Goal: Information Seeking & Learning: Stay updated

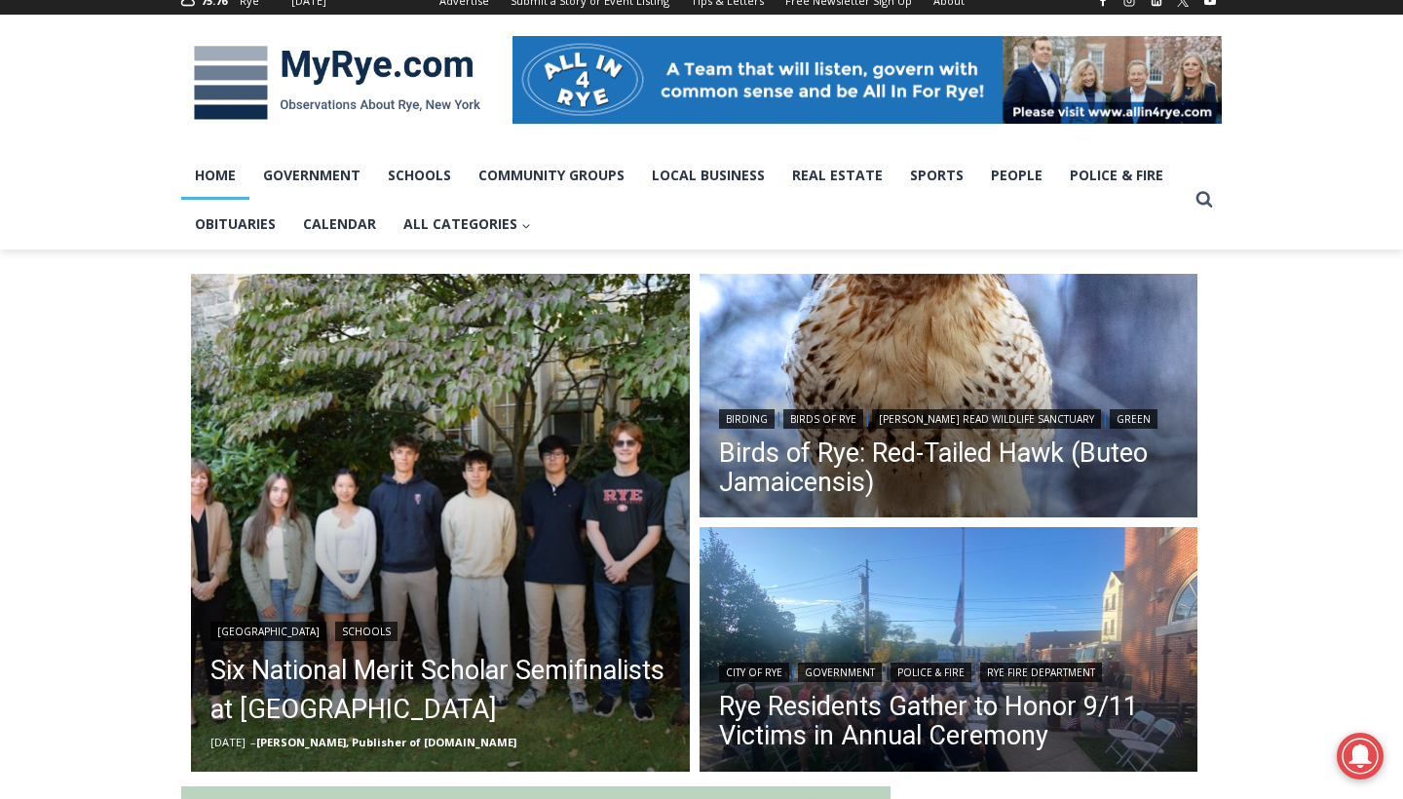
scroll to position [293, 0]
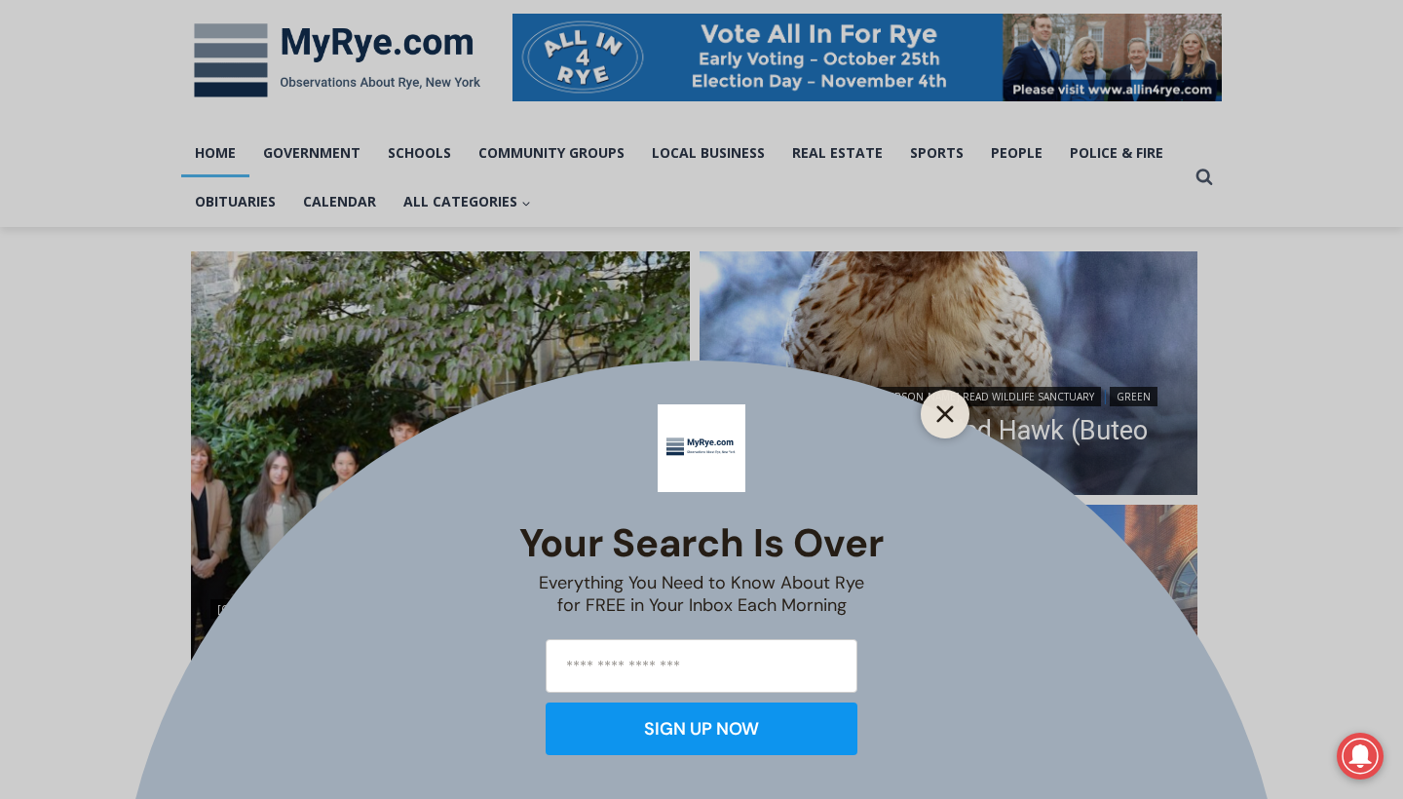
click at [951, 413] on icon "Close" at bounding box center [945, 414] width 18 height 18
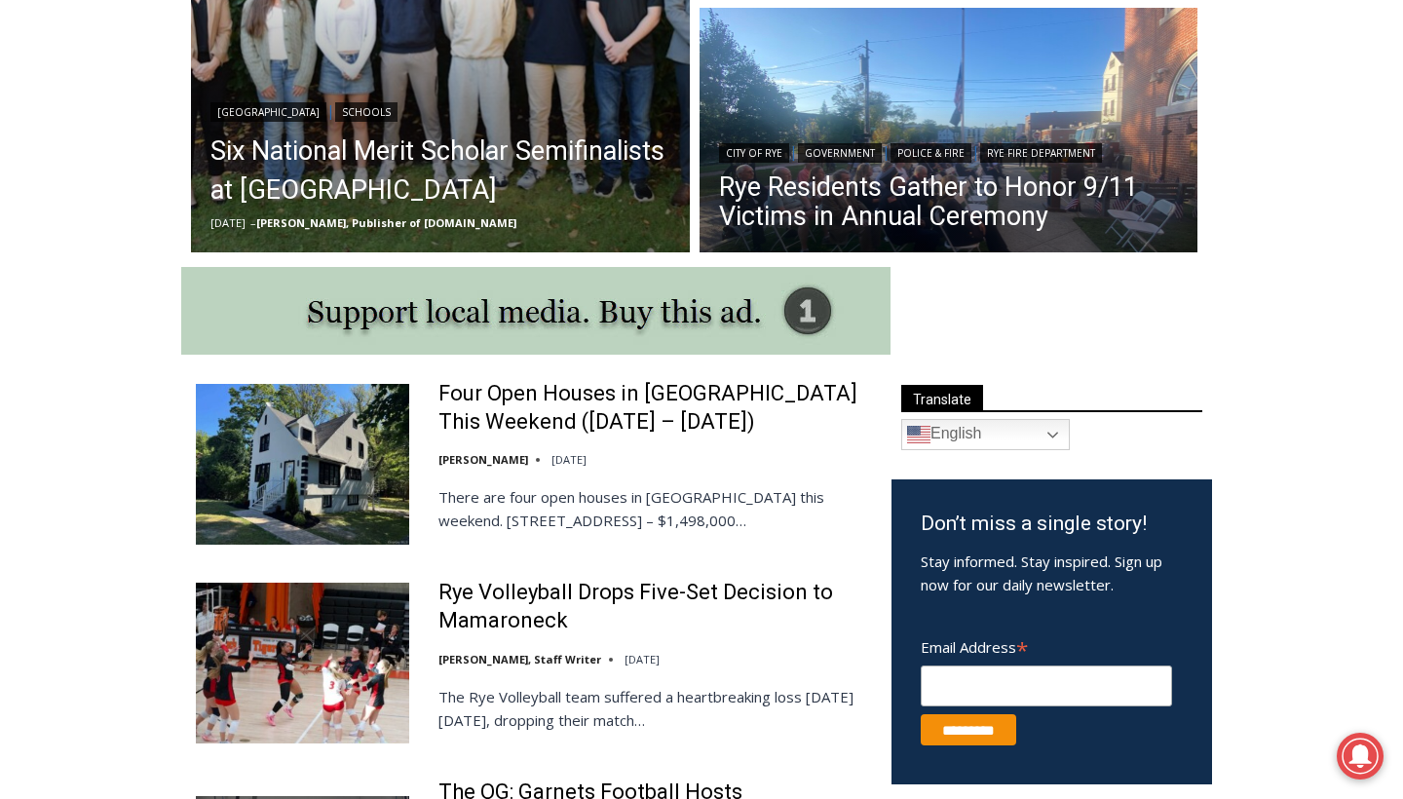
scroll to position [790, 0]
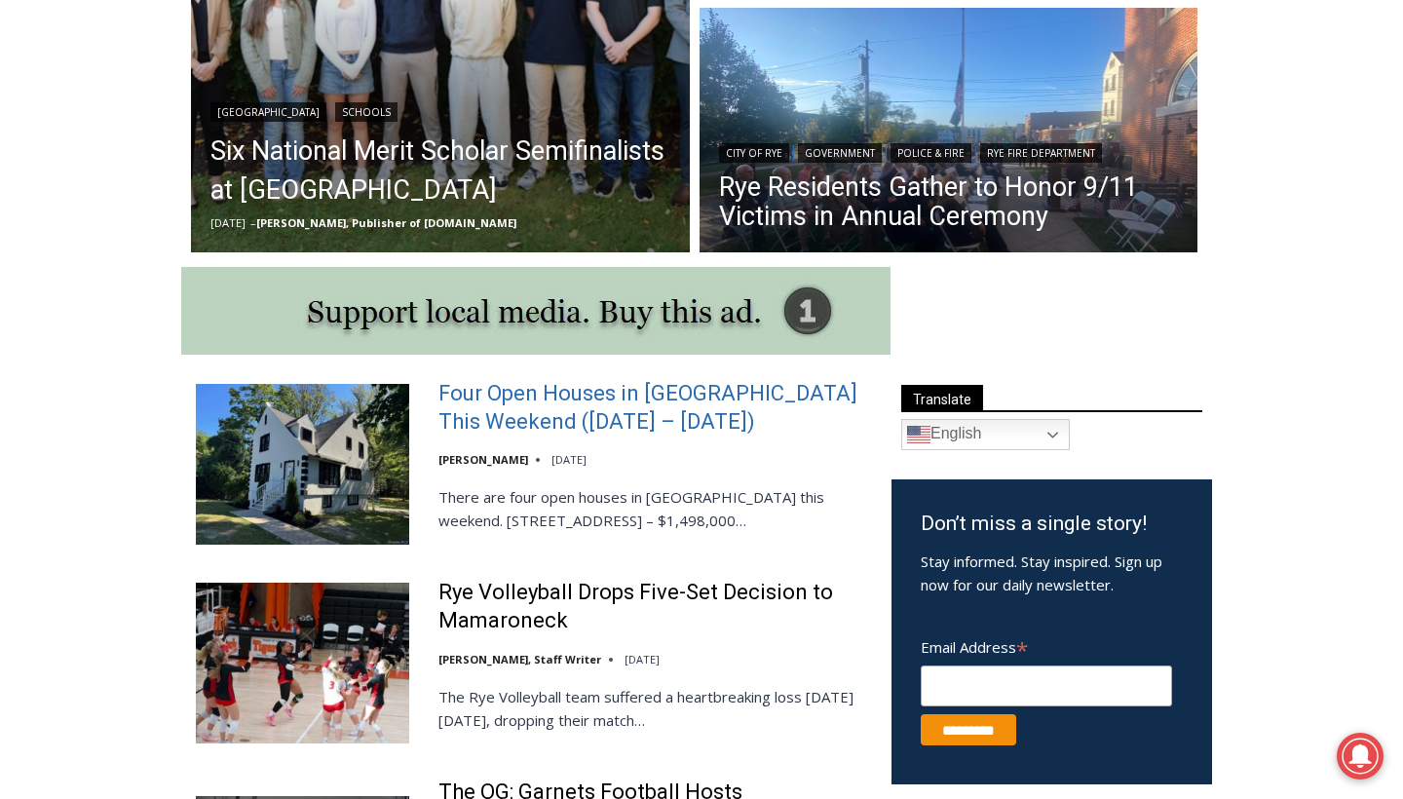
click at [638, 389] on link "Four Open Houses in [GEOGRAPHIC_DATA] This Weekend ([DATE] – [DATE])" at bounding box center [652, 408] width 428 height 56
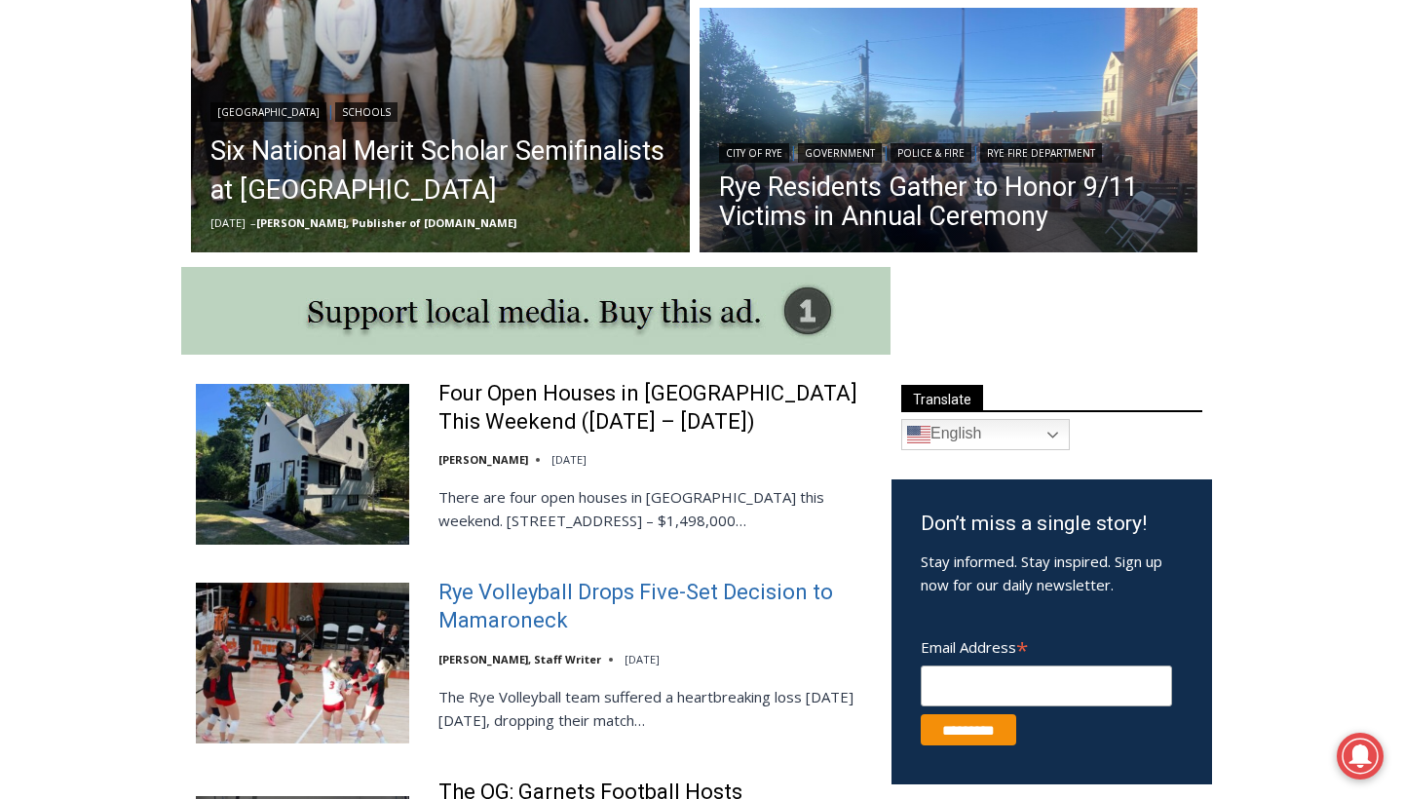
click at [492, 586] on link "Rye Volleyball Drops Five-Set Decision to Mamaroneck" at bounding box center [652, 607] width 428 height 56
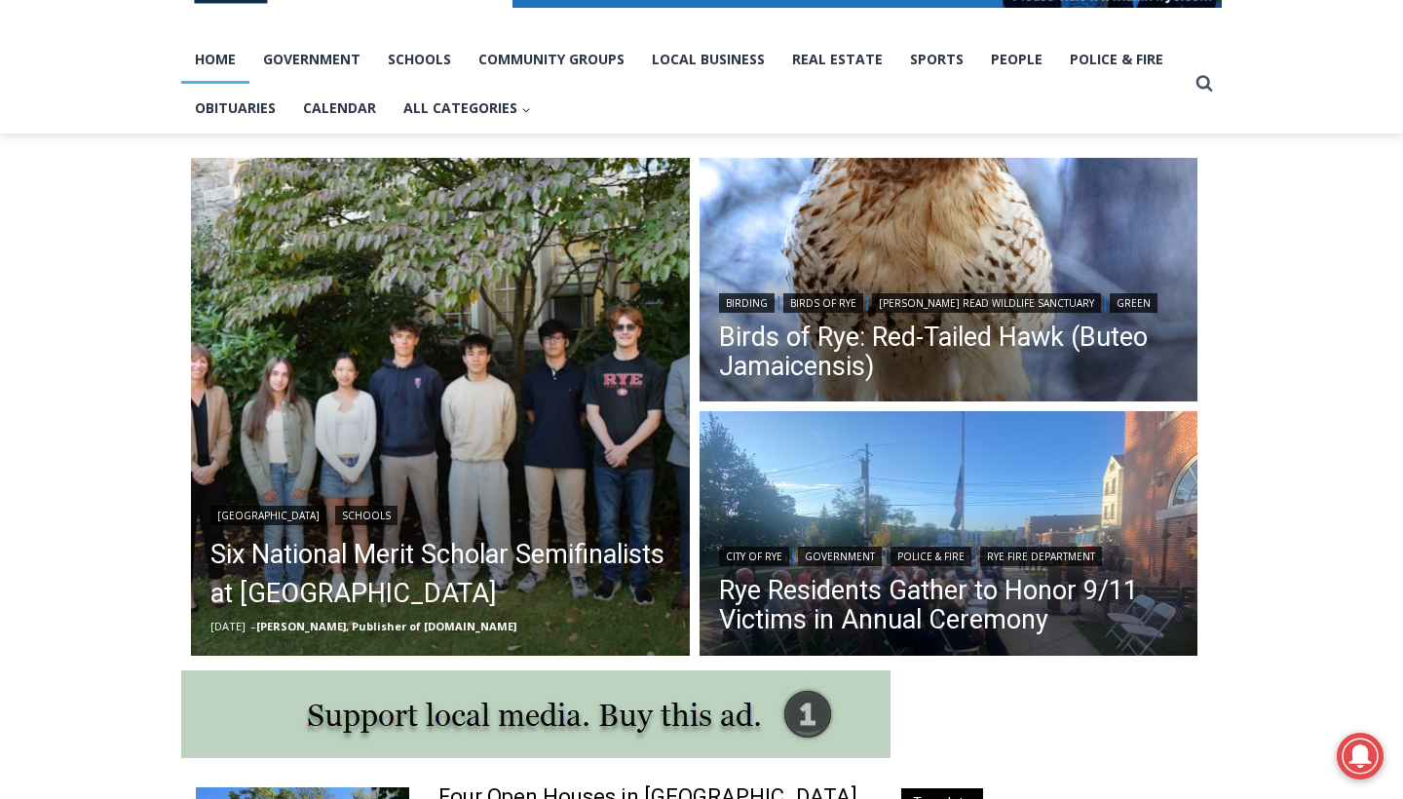
scroll to position [230, 0]
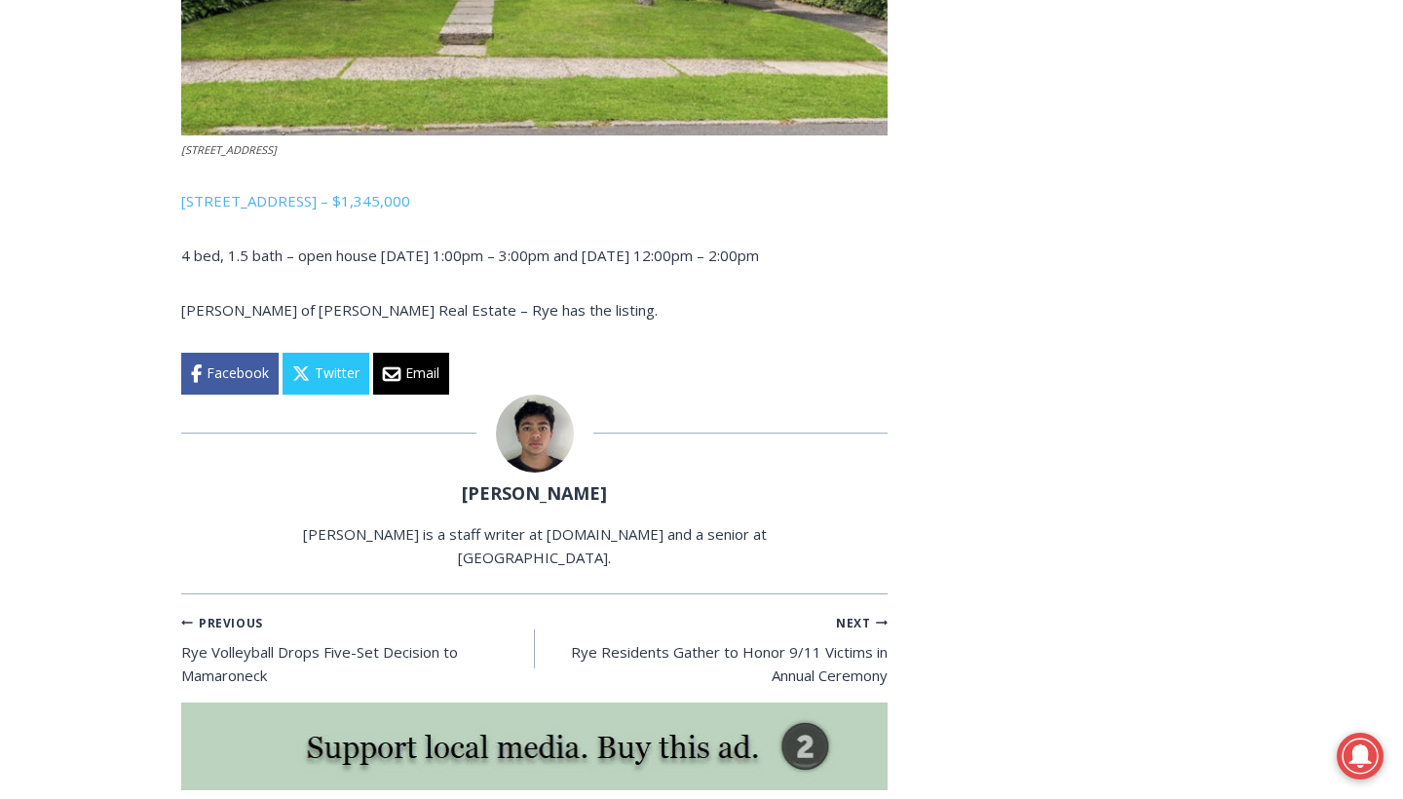
scroll to position [3672, 0]
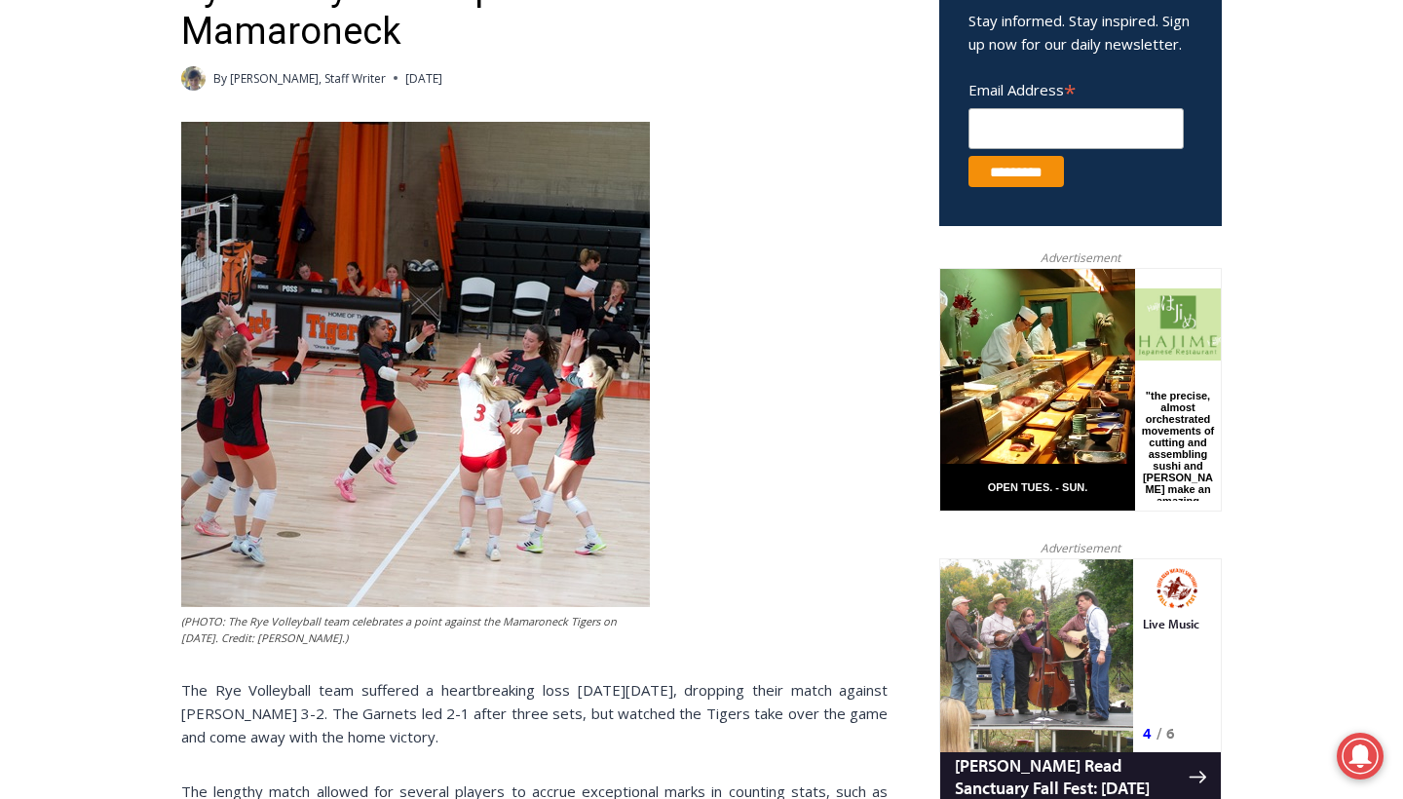
scroll to position [754, 0]
